Goal: Task Accomplishment & Management: Use online tool/utility

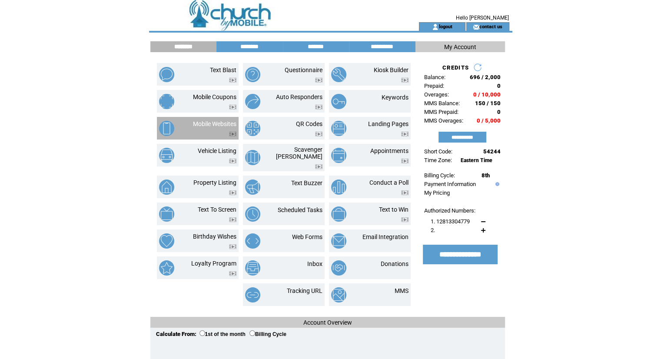
click at [214, 135] on td at bounding box center [214, 131] width 43 height 9
click at [221, 123] on link "Mobile Websites" at bounding box center [214, 123] width 43 height 7
click at [201, 120] on link "Mobile Websites" at bounding box center [214, 123] width 43 height 7
